Goal: Information Seeking & Learning: Learn about a topic

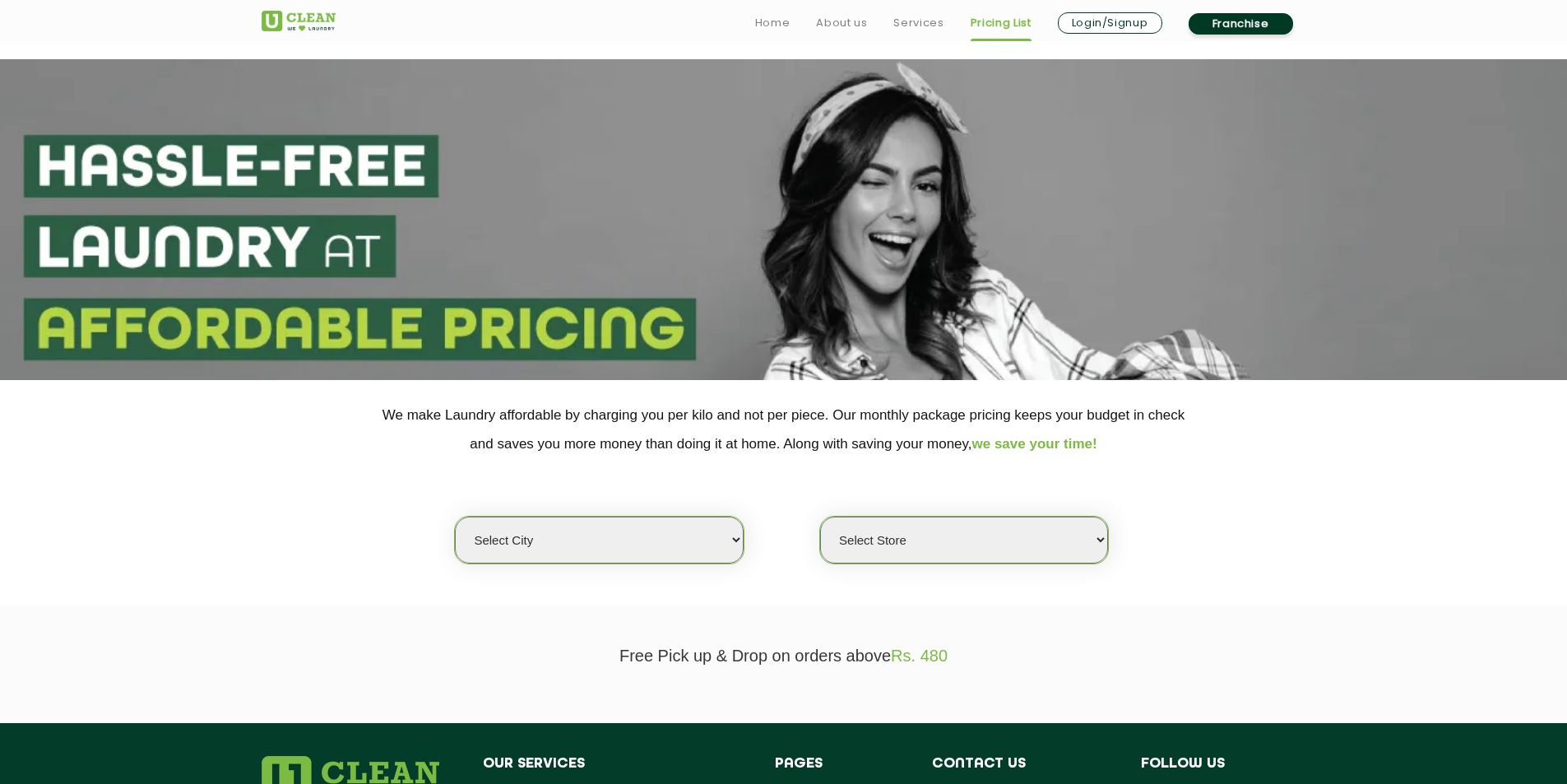
scroll to position [164, 0]
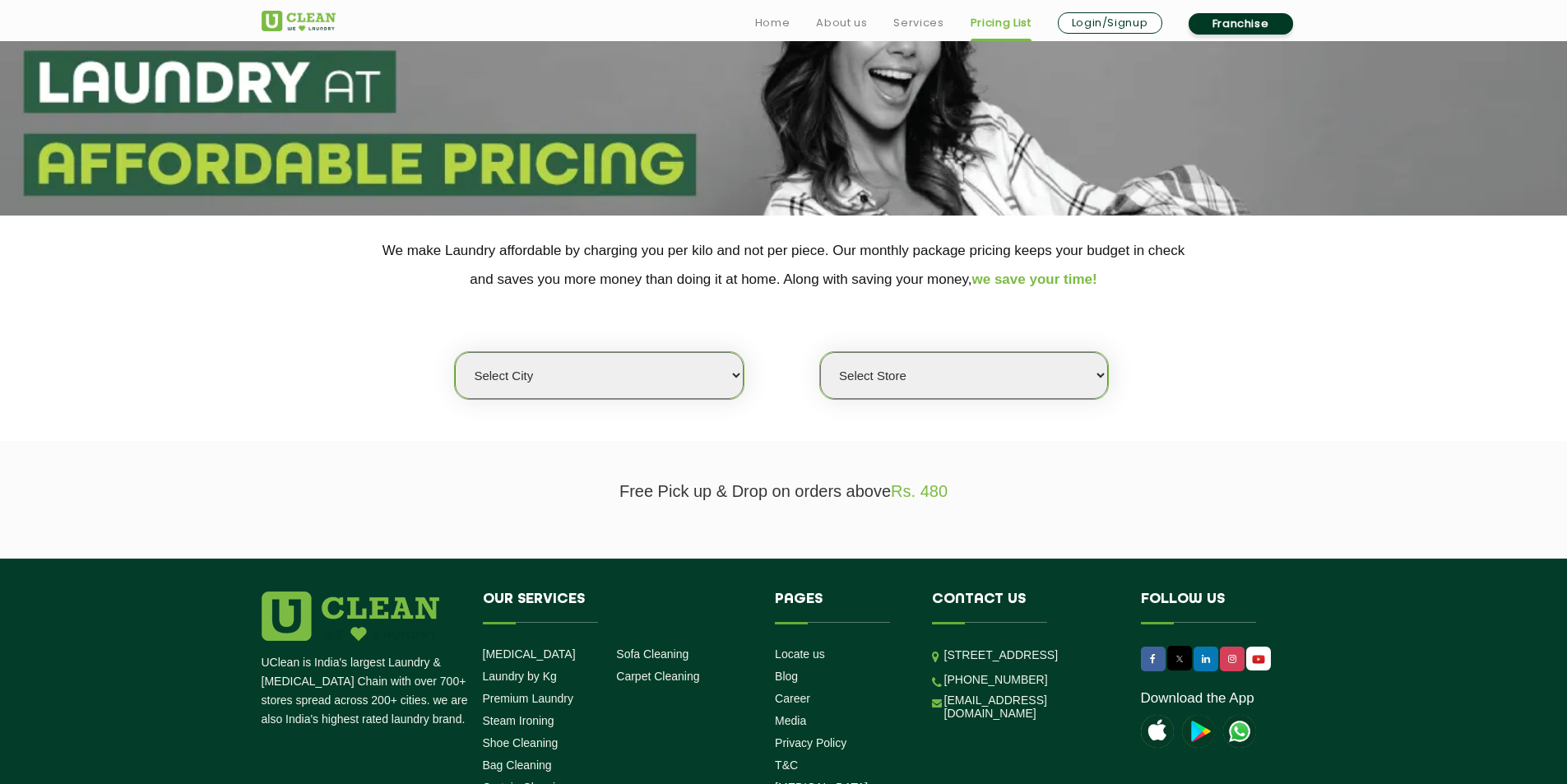
click at [684, 375] on select "Select city [GEOGRAPHIC_DATA] [GEOGRAPHIC_DATA] [GEOGRAPHIC_DATA] [GEOGRAPHIC_D…" at bounding box center [598, 376] width 288 height 47
select select "1"
click at [455, 352] on select "Select city [GEOGRAPHIC_DATA] [GEOGRAPHIC_DATA] [GEOGRAPHIC_DATA] [GEOGRAPHIC_D…" at bounding box center [598, 376] width 288 height 47
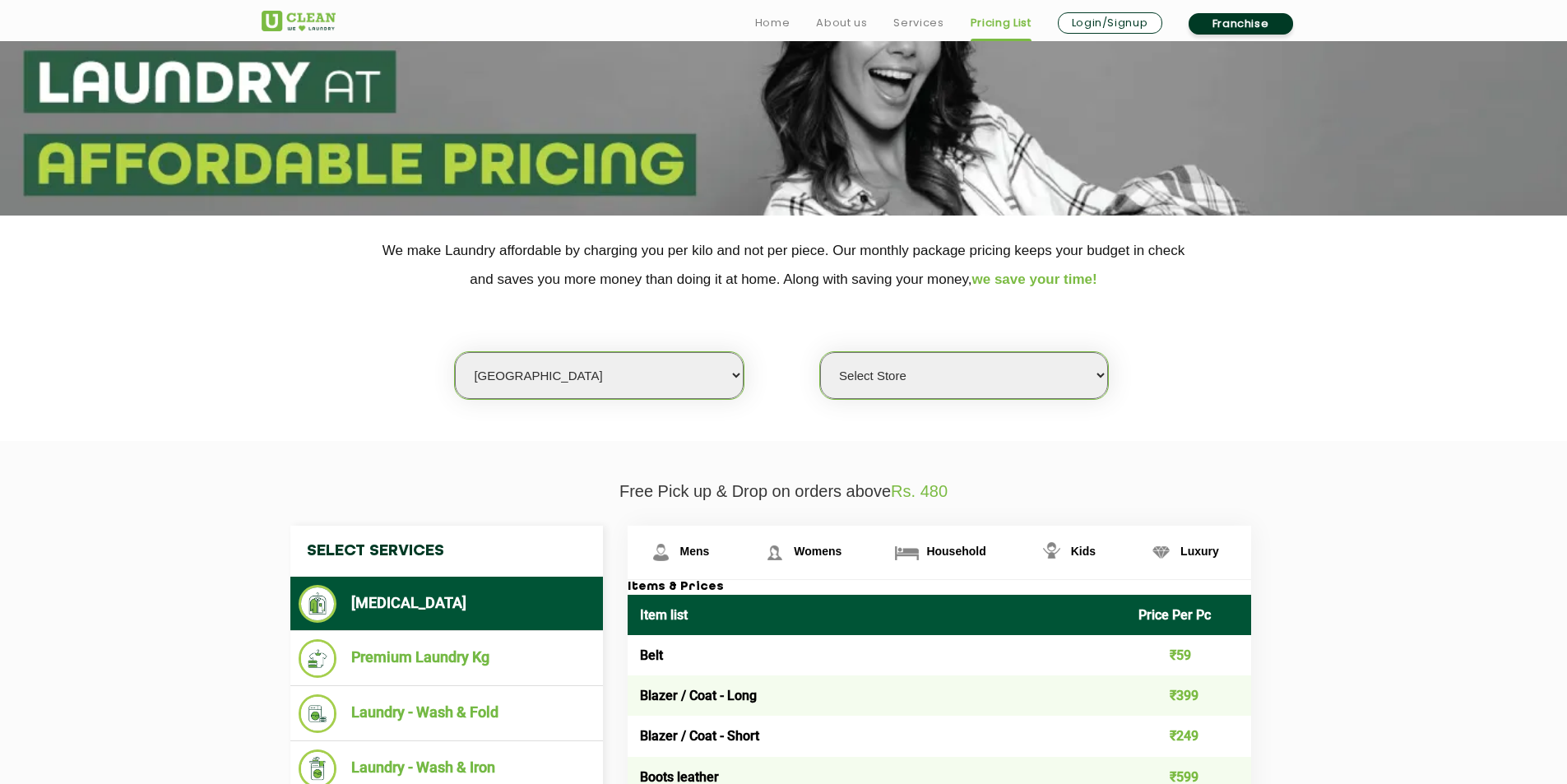
click at [949, 381] on select "Select Store [GEOGRAPHIC_DATA] [GEOGRAPHIC_DATA] 2 [GEOGRAPHIC_DATA] [PERSON_NA…" at bounding box center [964, 376] width 288 height 47
select select "582"
click at [821, 352] on select "Select Store [GEOGRAPHIC_DATA] [GEOGRAPHIC_DATA] 2 [GEOGRAPHIC_DATA] [PERSON_NA…" at bounding box center [964, 376] width 288 height 47
click at [710, 369] on select "Select city [GEOGRAPHIC_DATA] [GEOGRAPHIC_DATA] [GEOGRAPHIC_DATA] [GEOGRAPHIC_D…" at bounding box center [598, 376] width 288 height 47
select select "18"
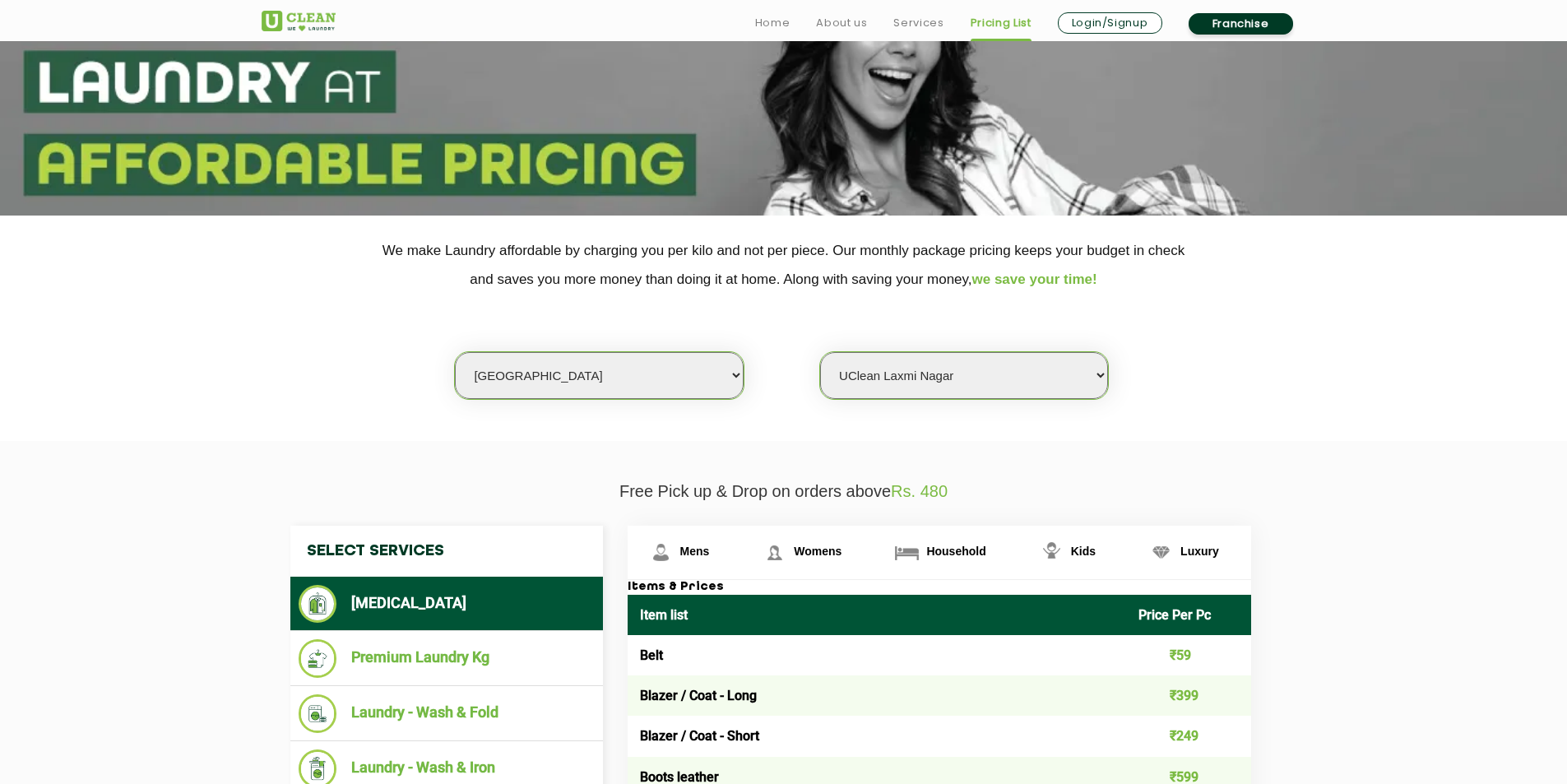
click at [455, 352] on select "Select city [GEOGRAPHIC_DATA] [GEOGRAPHIC_DATA] [GEOGRAPHIC_DATA] [GEOGRAPHIC_D…" at bounding box center [598, 376] width 288 height 47
click at [902, 379] on select "Select Store [GEOGRAPHIC_DATA] [GEOGRAPHIC_DATA] [PERSON_NAME][GEOGRAPHIC_DATA]…" at bounding box center [964, 376] width 288 height 47
select select "48"
click at [821, 352] on select "Select Store [GEOGRAPHIC_DATA] [GEOGRAPHIC_DATA] [PERSON_NAME][GEOGRAPHIC_DATA]…" at bounding box center [964, 376] width 288 height 47
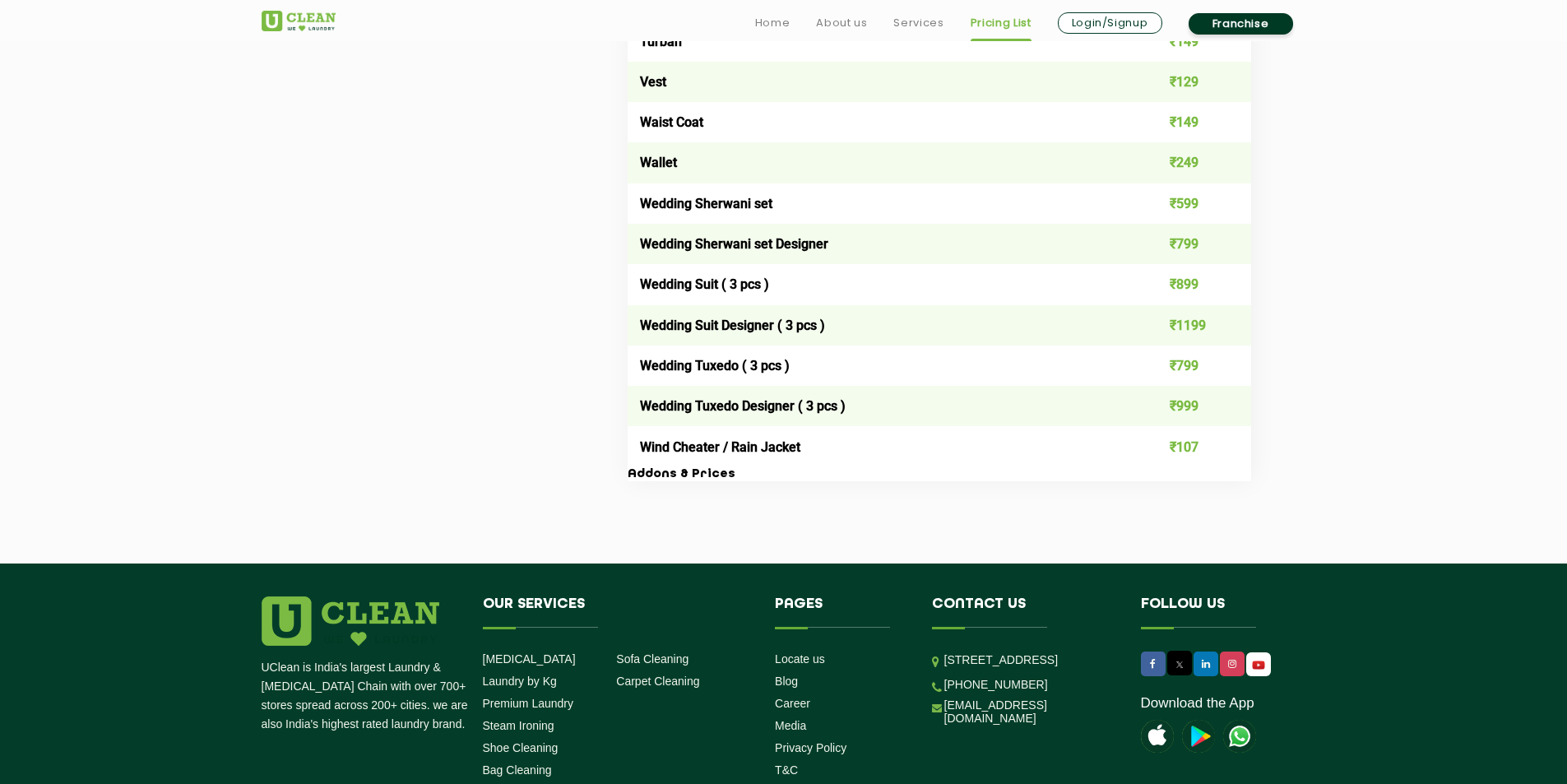
scroll to position [3290, 0]
